Goal: Task Accomplishment & Management: Complete application form

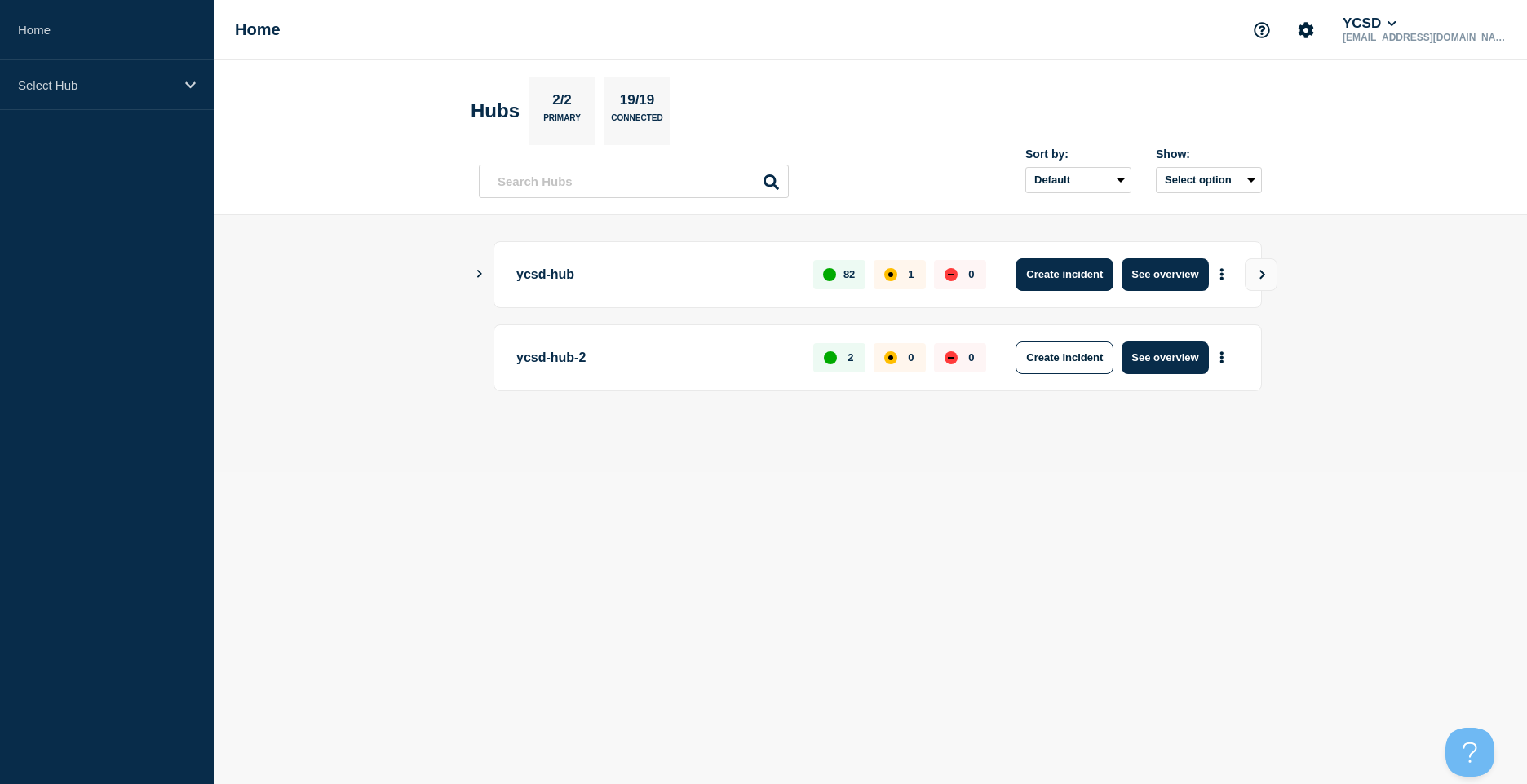
click at [1067, 275] on button "Create incident" at bounding box center [1064, 275] width 97 height 33
click at [1074, 274] on button "Create incident" at bounding box center [1064, 275] width 97 height 33
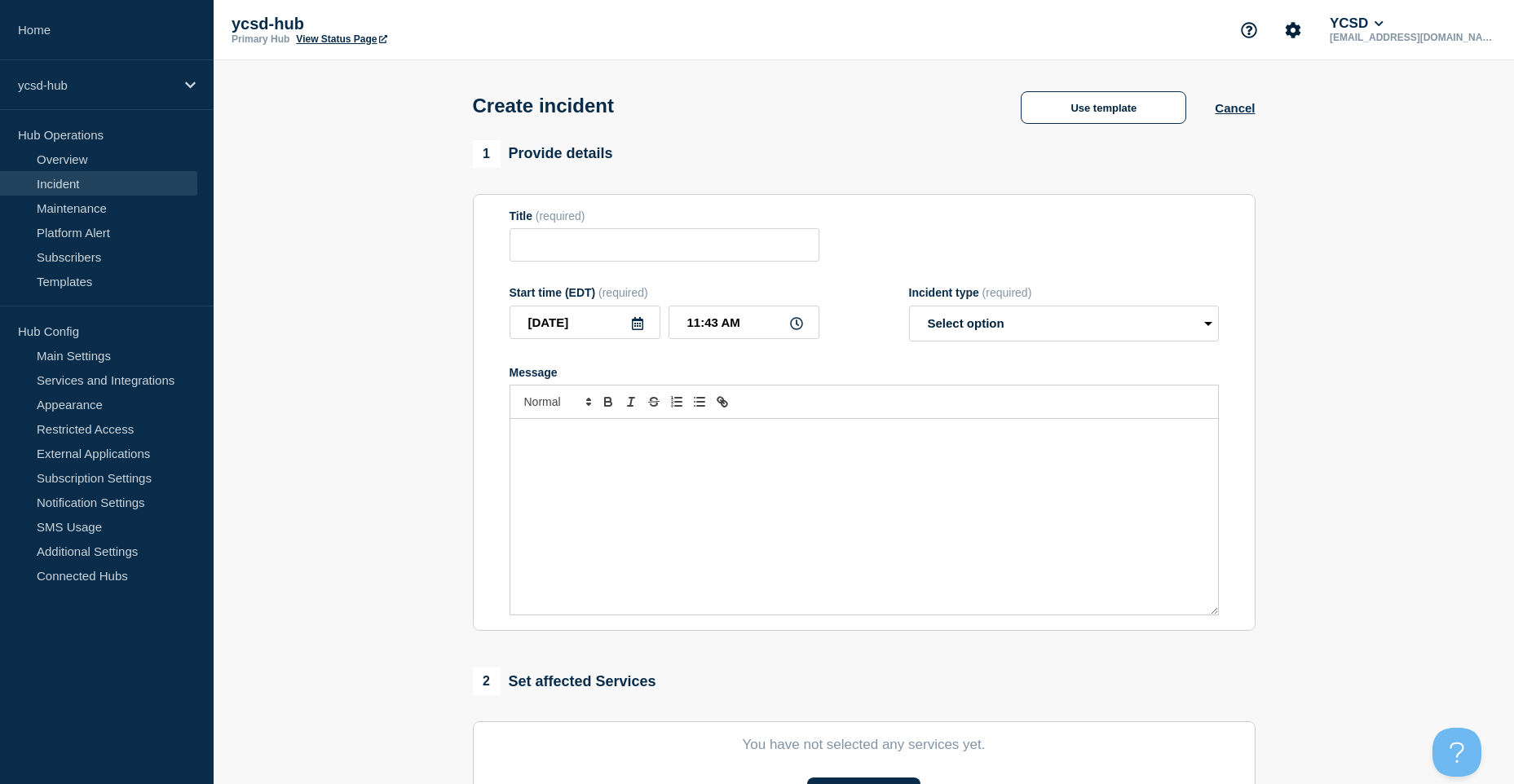
click at [584, 222] on span "(required)" at bounding box center [561, 215] width 50 height 13
click at [568, 243] on input "Title" at bounding box center [664, 245] width 310 height 34
type input "THS Computers not booting"
type button "ordered"
type button "bullet"
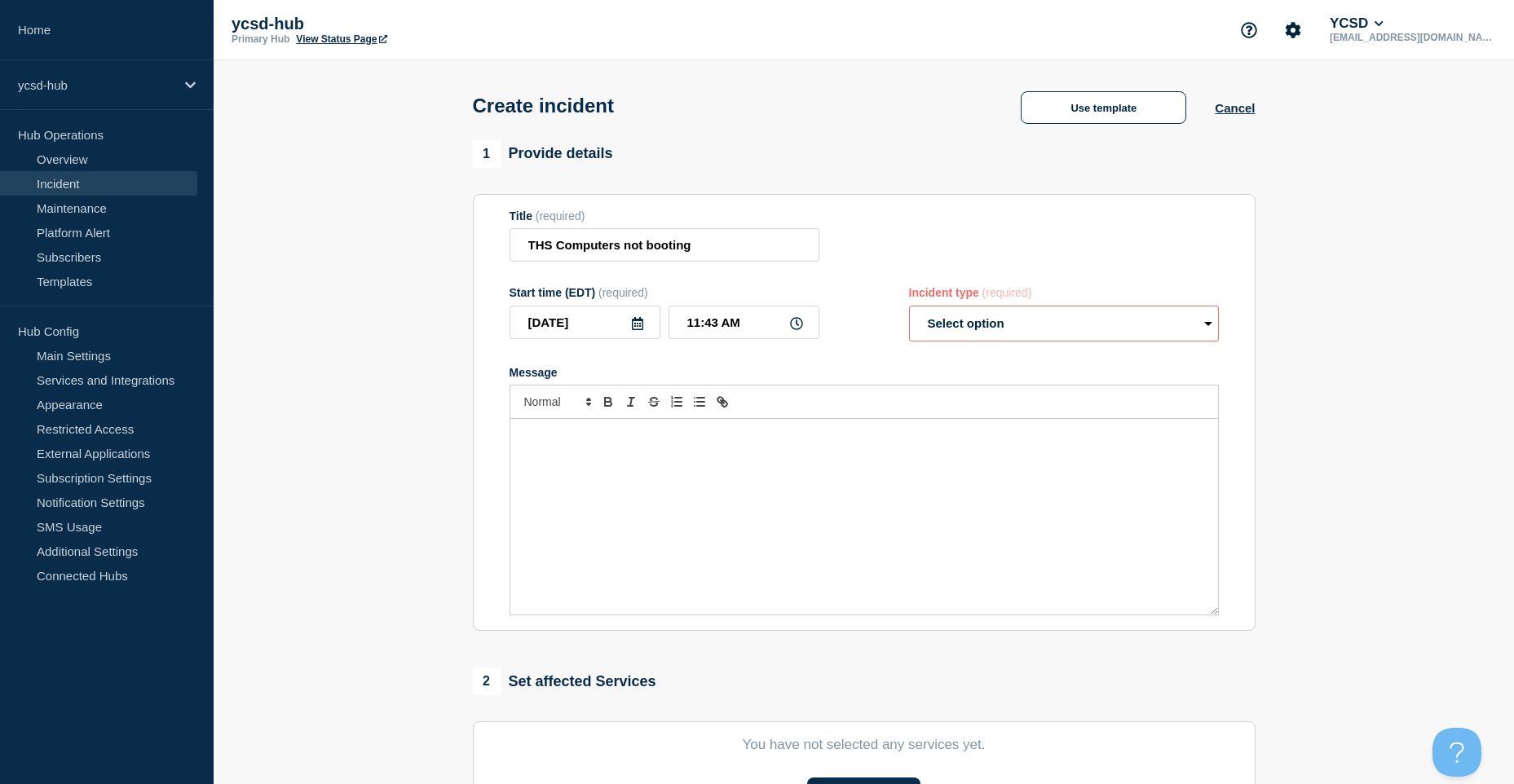
click at [969, 330] on select "Select option Investigating Identified Monitoring" at bounding box center [1064, 323] width 310 height 35
select select "identified"
click at [909, 309] on select "Select option Investigating Identified Monitoring" at bounding box center [1064, 323] width 310 height 35
click at [894, 467] on div "Message" at bounding box center [864, 516] width 708 height 196
click at [552, 247] on input "THS Computers not booting" at bounding box center [664, 245] width 310 height 34
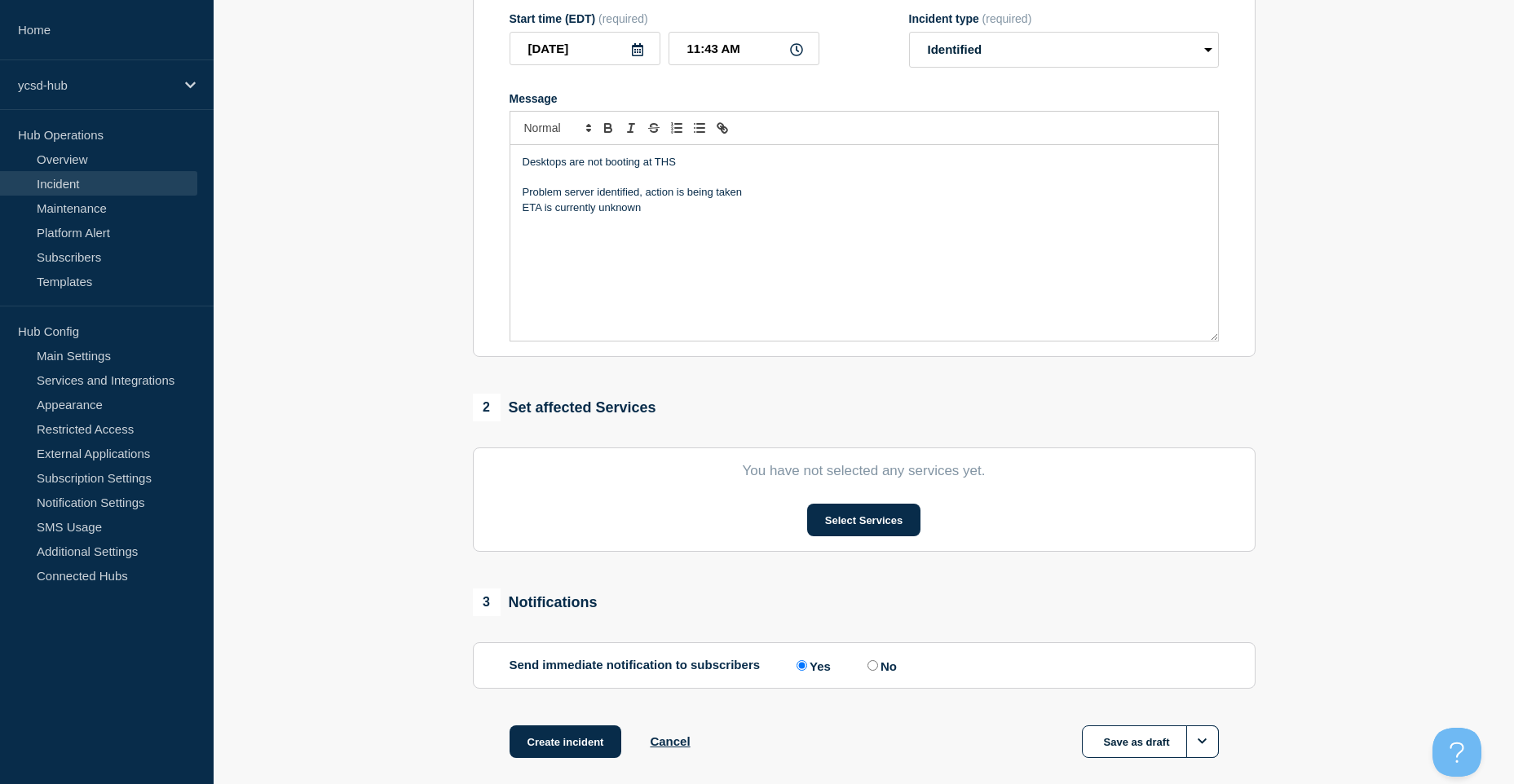
scroll to position [358, 0]
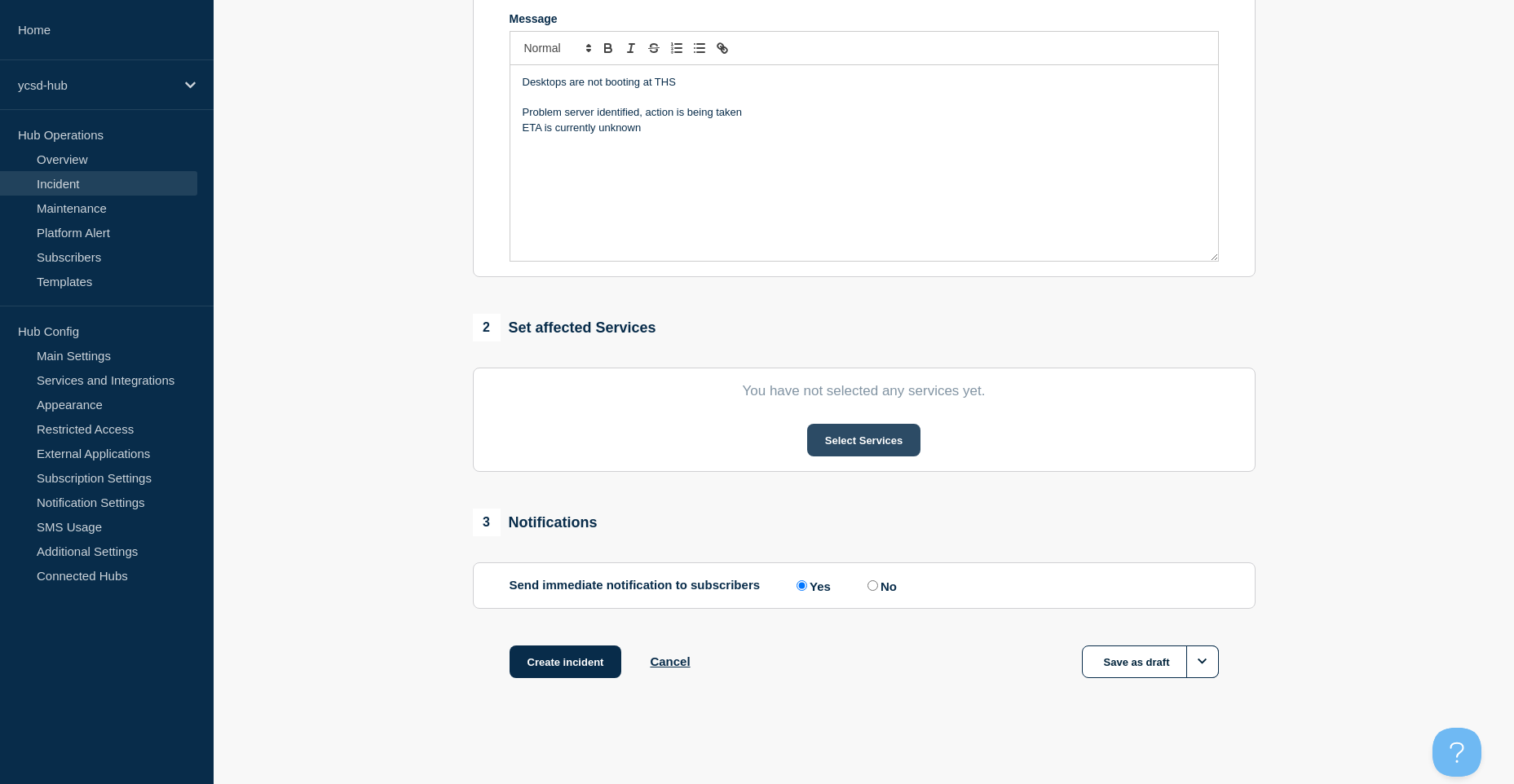
type input "THS - Computers not booting"
click at [827, 439] on button "Select Services" at bounding box center [864, 439] width 113 height 33
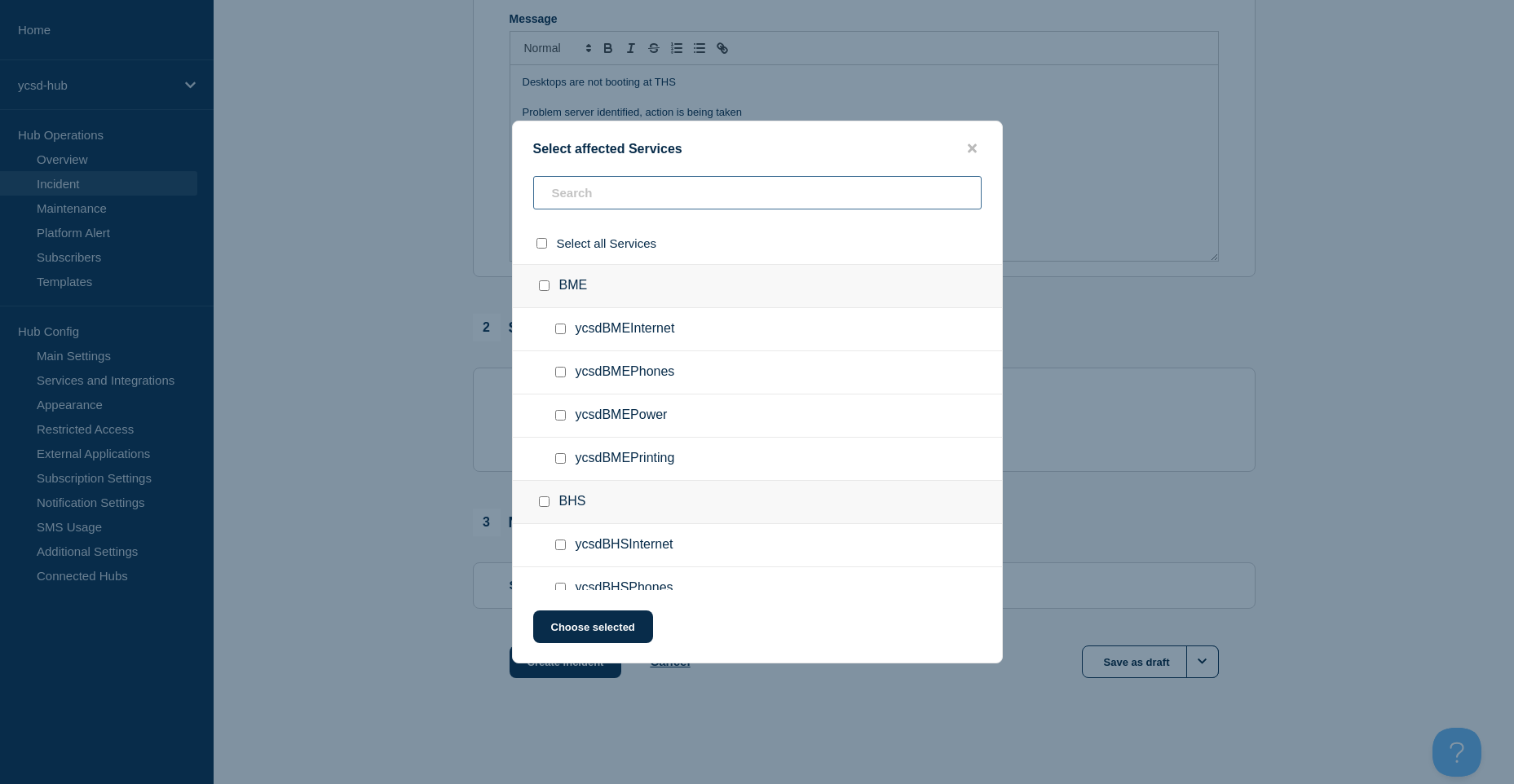
click at [726, 191] on input "text" at bounding box center [757, 193] width 448 height 34
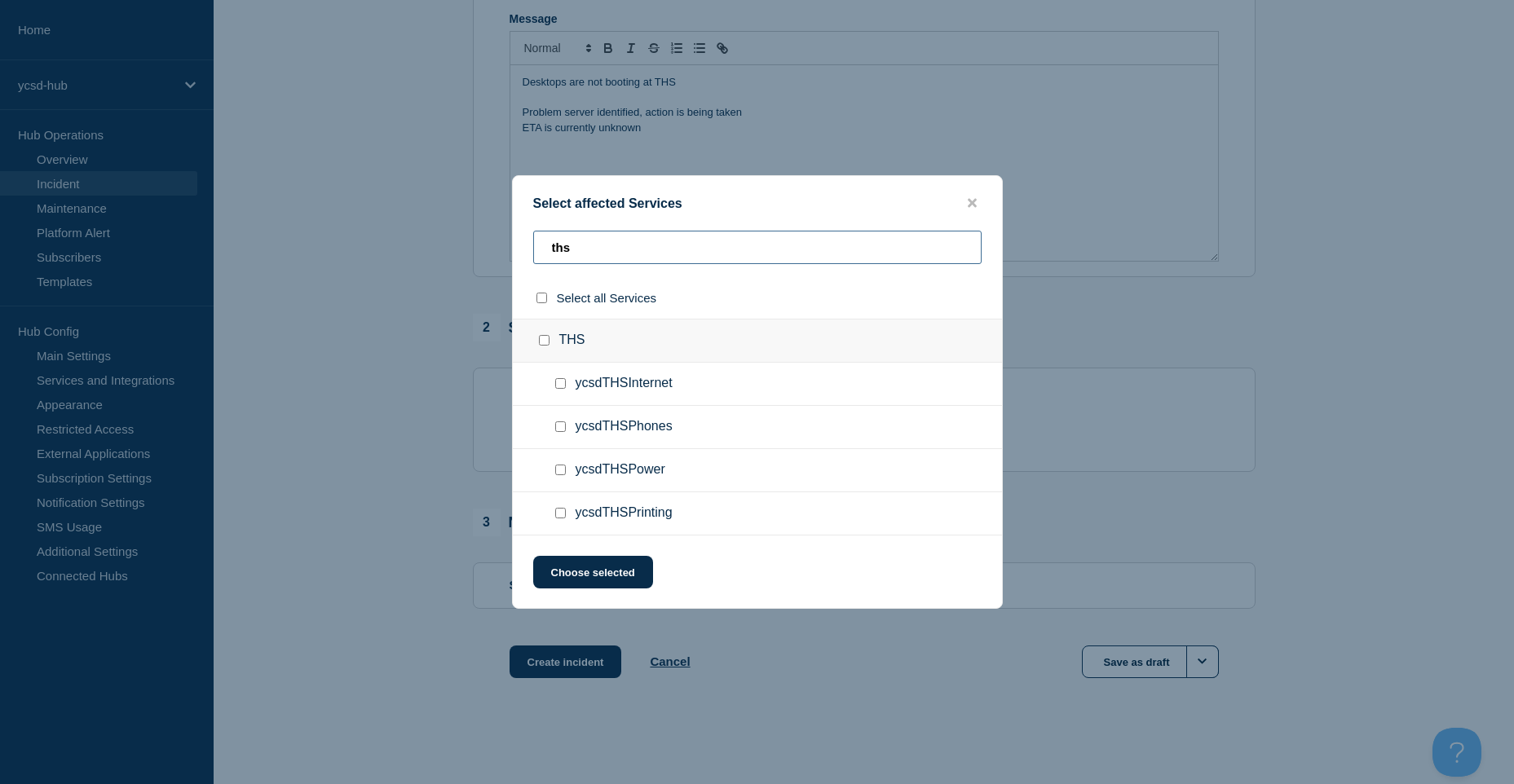
type input "ths"
click at [564, 380] on input "ycsdTHSInternet checkbox" at bounding box center [561, 384] width 11 height 11
checkbox input "true"
click at [634, 564] on button "Choose selected" at bounding box center [593, 572] width 120 height 33
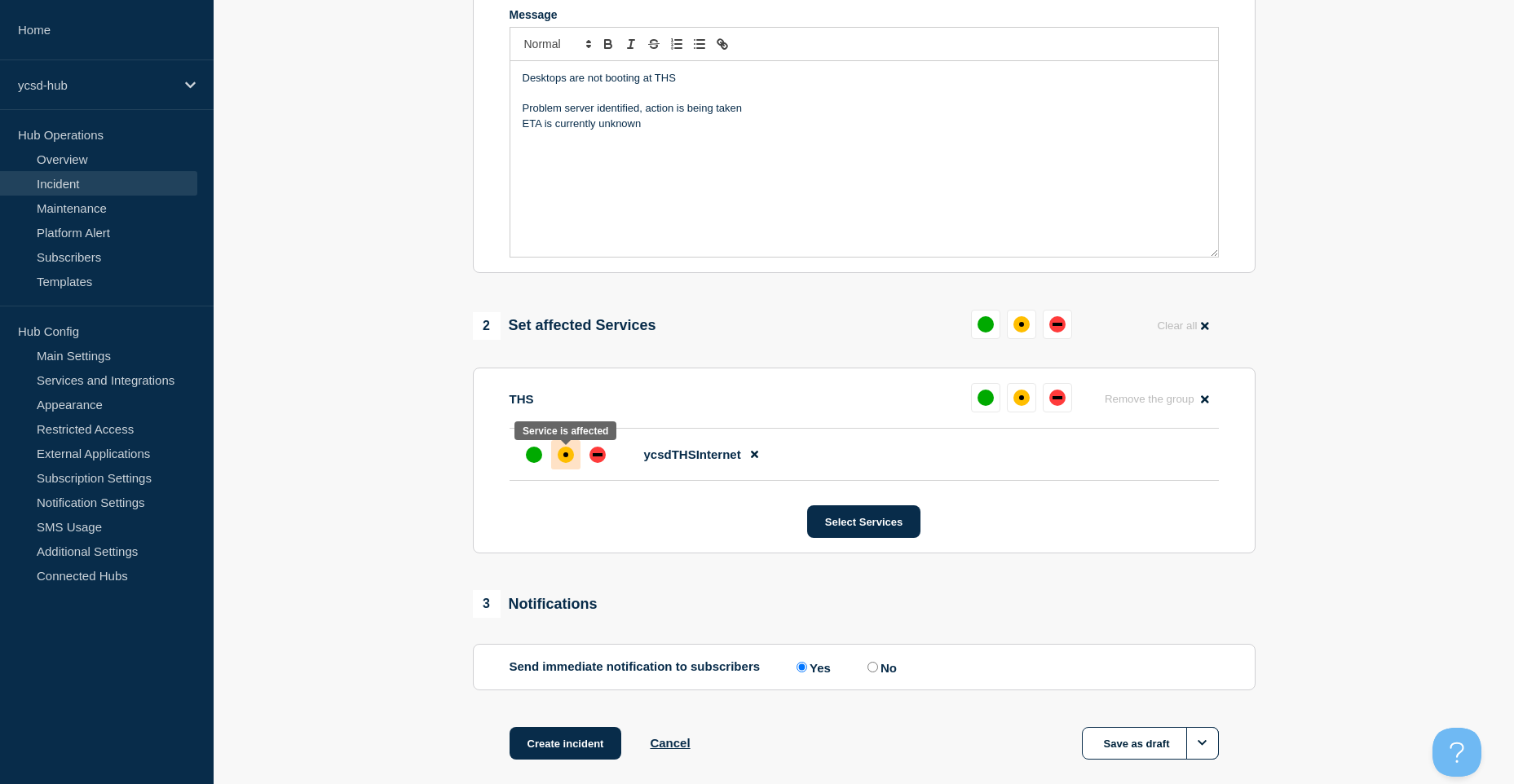
click at [567, 462] on div "affected" at bounding box center [565, 454] width 16 height 16
click at [879, 529] on button "Select Services" at bounding box center [864, 522] width 113 height 33
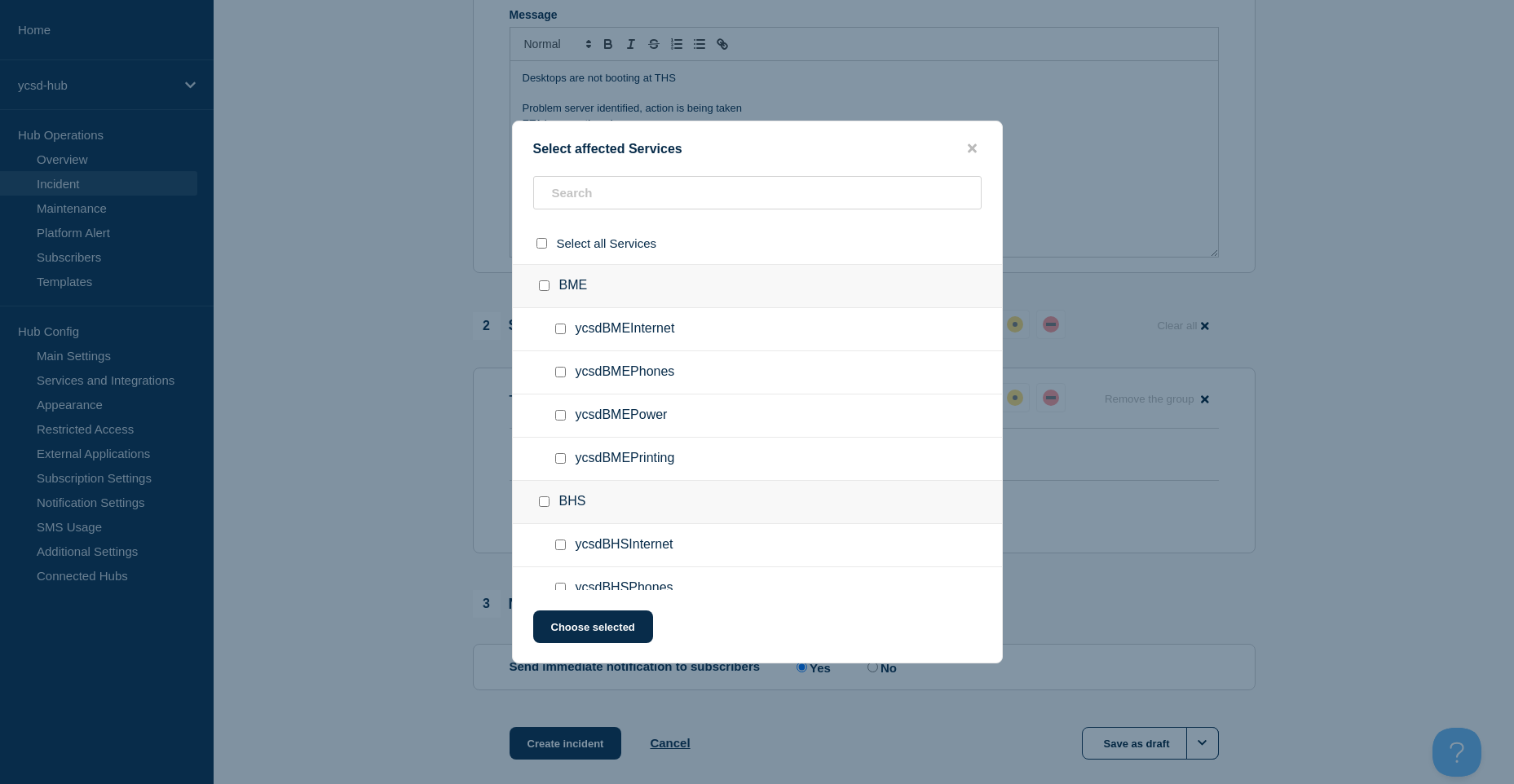
click at [957, 151] on div "Select affected Services" at bounding box center [757, 148] width 489 height 15
click at [971, 149] on icon "close button" at bounding box center [972, 149] width 9 height 9
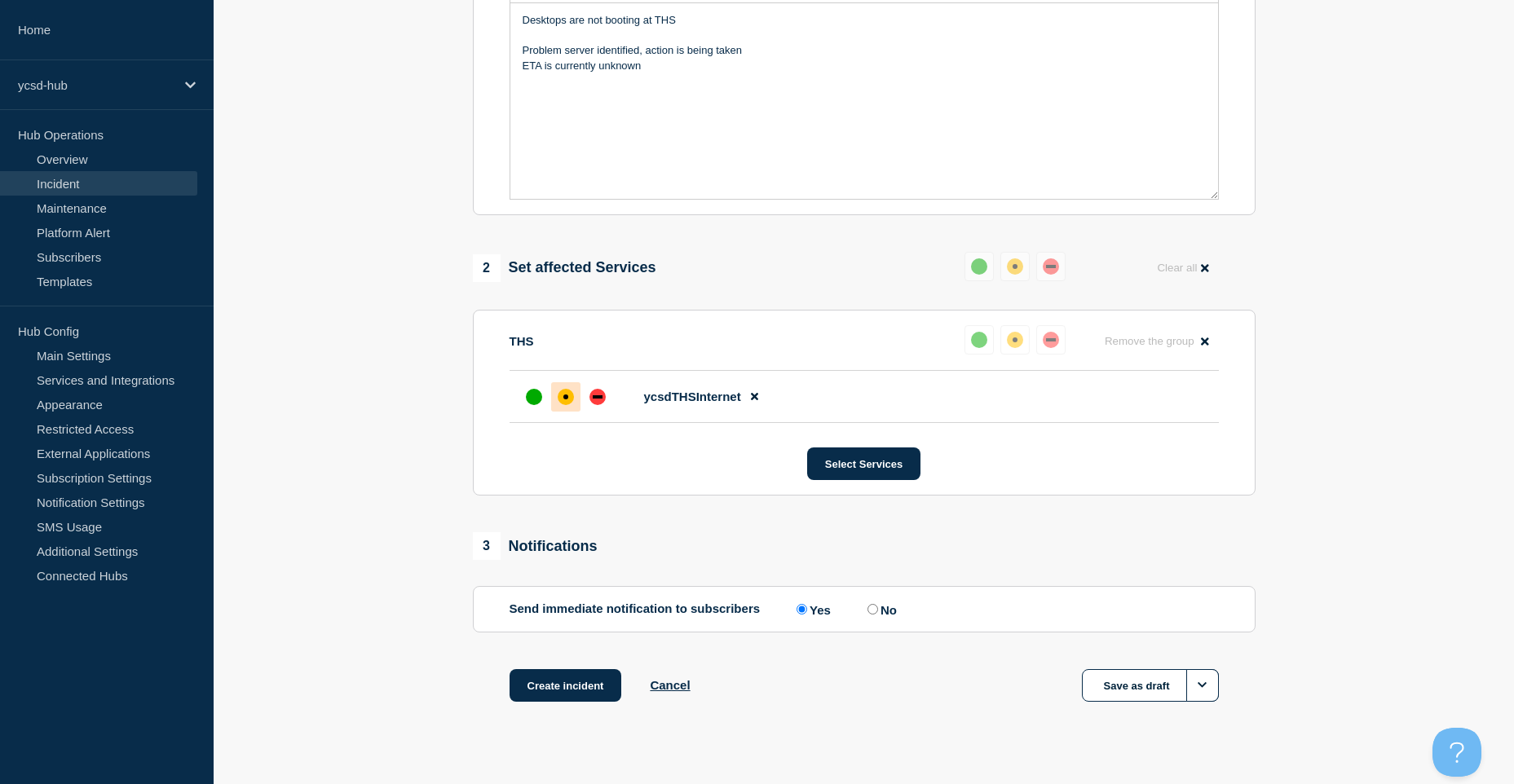
scroll to position [444, 0]
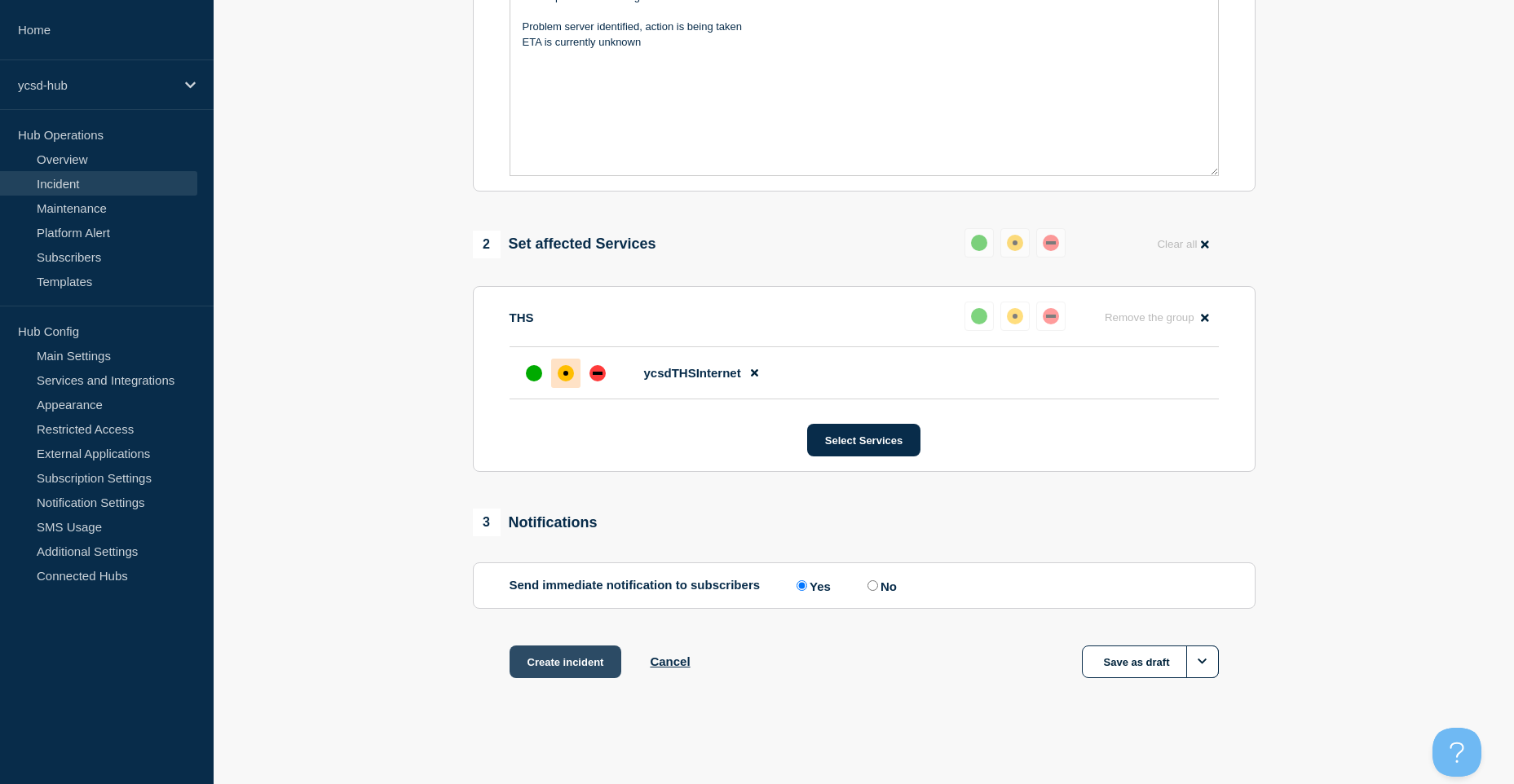
click at [586, 656] on button "Create incident" at bounding box center [565, 662] width 113 height 33
